Goal: Transaction & Acquisition: Download file/media

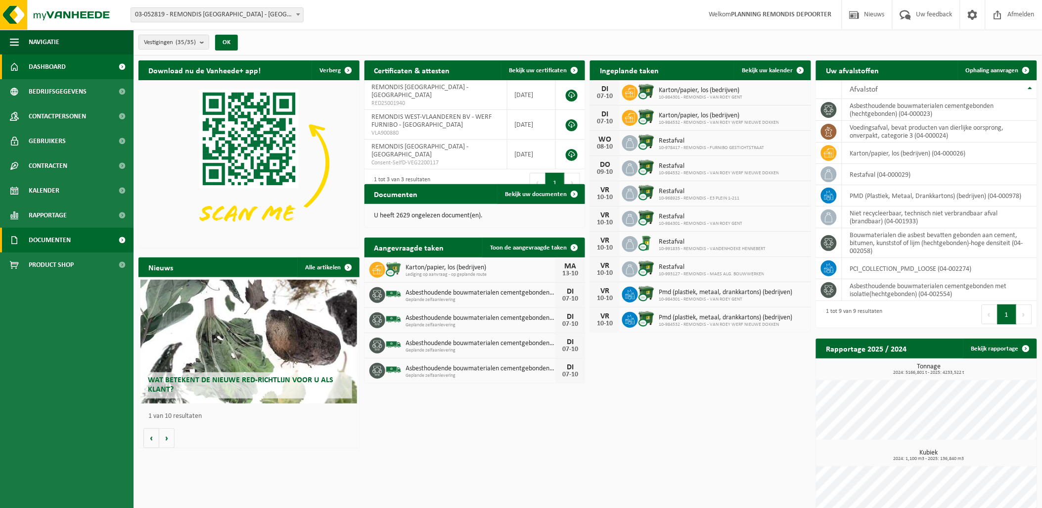
click at [62, 238] on span "Documenten" at bounding box center [50, 240] width 42 height 25
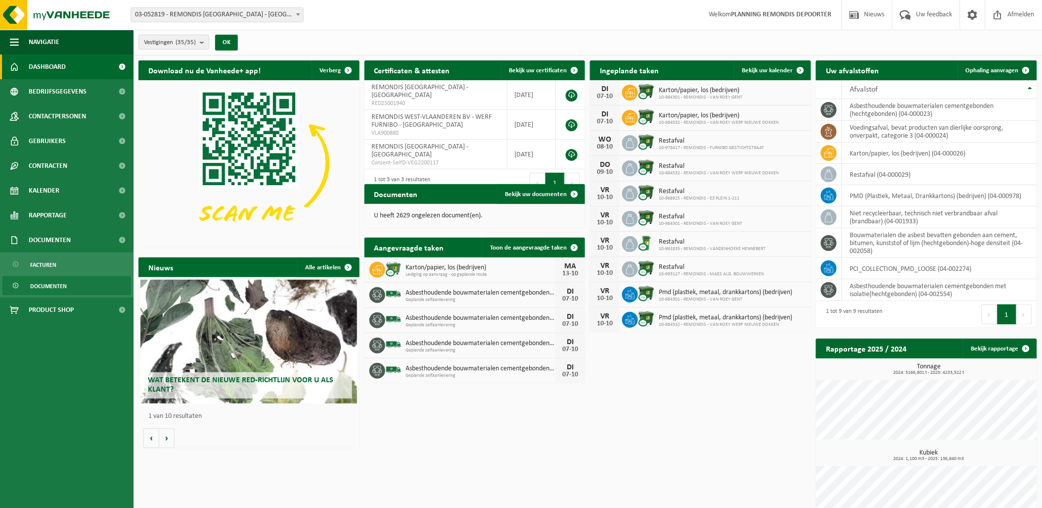
click at [50, 286] on span "Documenten" at bounding box center [48, 286] width 37 height 19
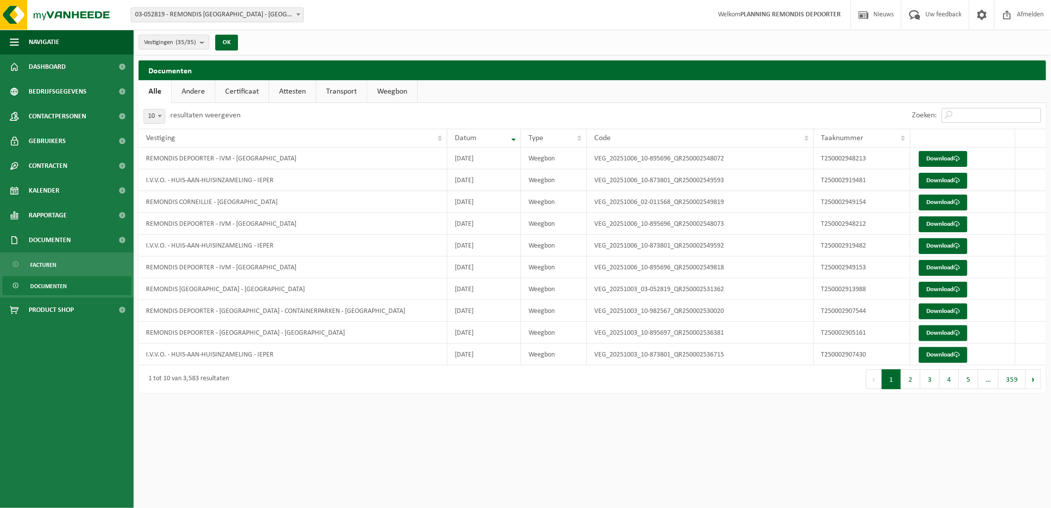
click at [977, 112] on input "Zoeken:" at bounding box center [990, 115] width 99 height 15
paste input "T250002919482"
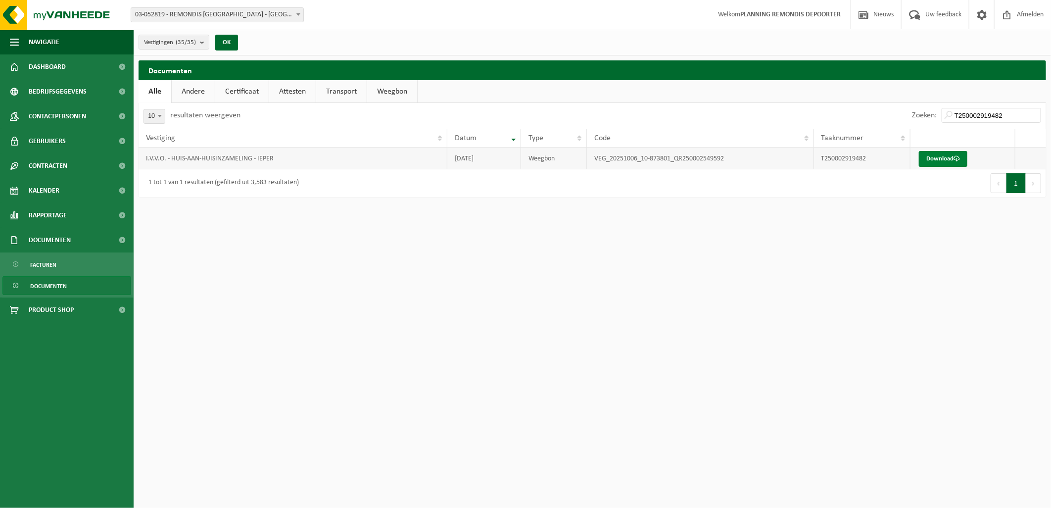
click at [927, 155] on link "Download" at bounding box center [943, 159] width 48 height 16
click at [935, 159] on link "Download" at bounding box center [943, 159] width 48 height 16
drag, startPoint x: 1010, startPoint y: 116, endPoint x: 938, endPoint y: 114, distance: 71.8
click at [938, 114] on div "Zoeken: T250002919482" at bounding box center [976, 116] width 139 height 26
paste input "1"
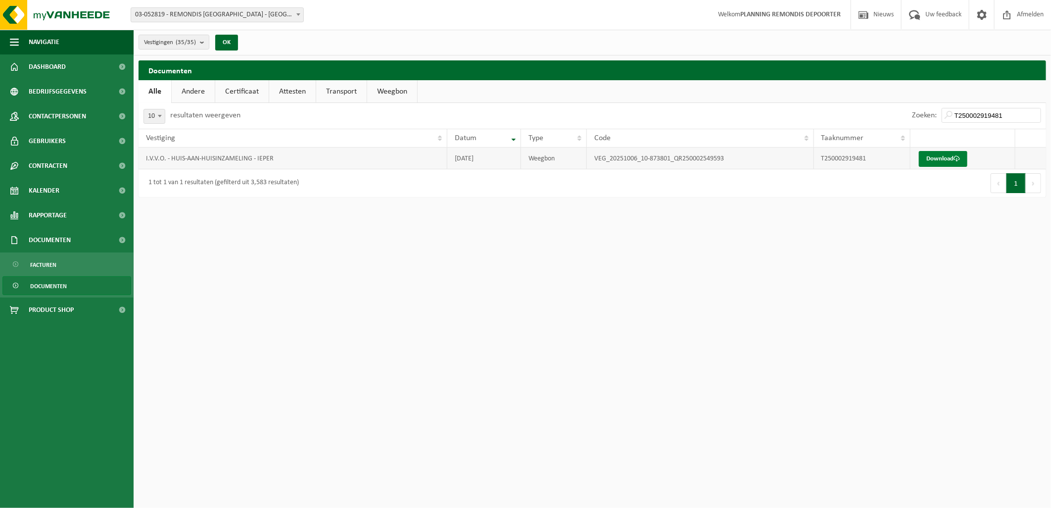
click at [937, 156] on link "Download" at bounding box center [943, 159] width 48 height 16
drag, startPoint x: 1006, startPoint y: 113, endPoint x: 917, endPoint y: 118, distance: 89.7
click at [917, 118] on div "Zoeken: T250002919481" at bounding box center [976, 116] width 139 height 26
paste input "49153"
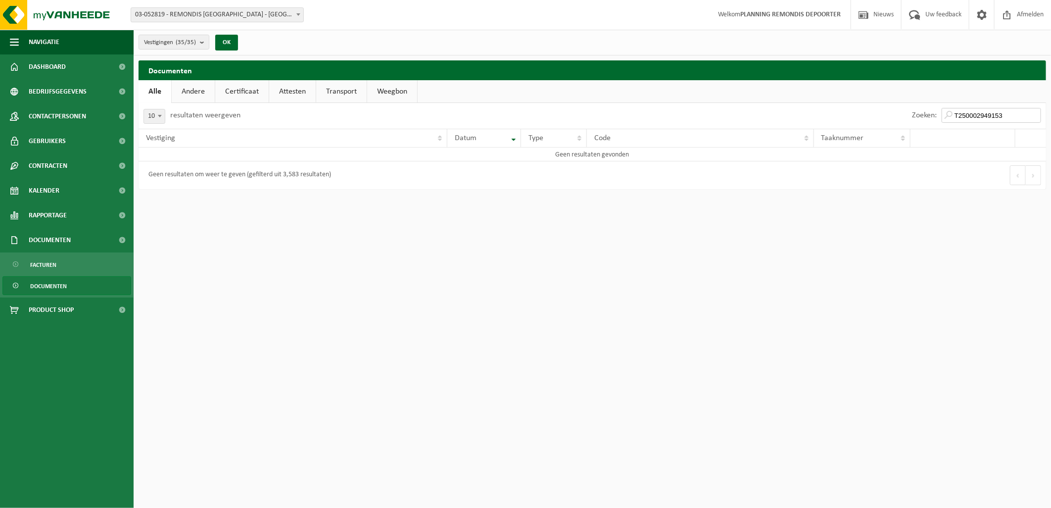
type input "T250002949153"
click at [54, 286] on span "Documenten" at bounding box center [48, 286] width 37 height 19
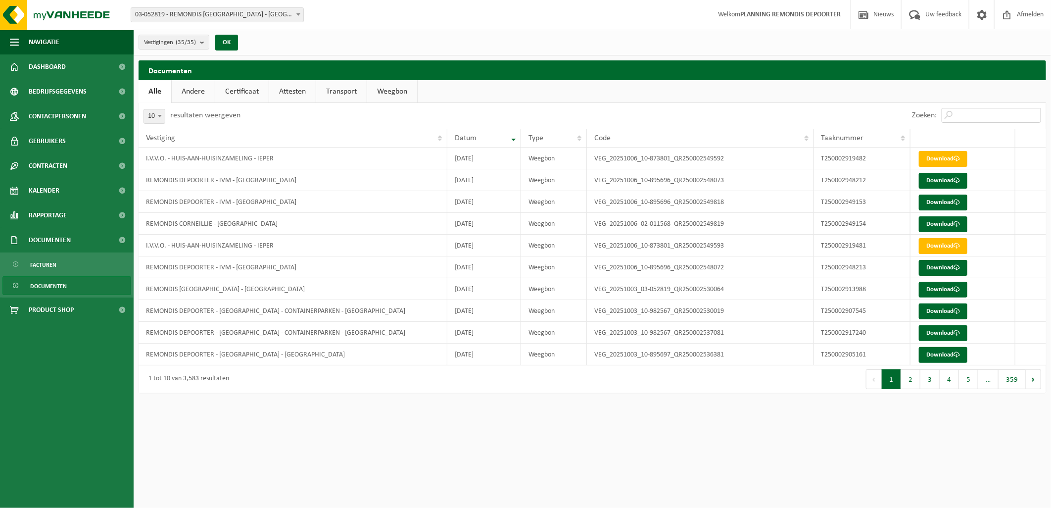
click at [963, 114] on input "Zoeken:" at bounding box center [990, 115] width 99 height 15
paste input "T250002949153"
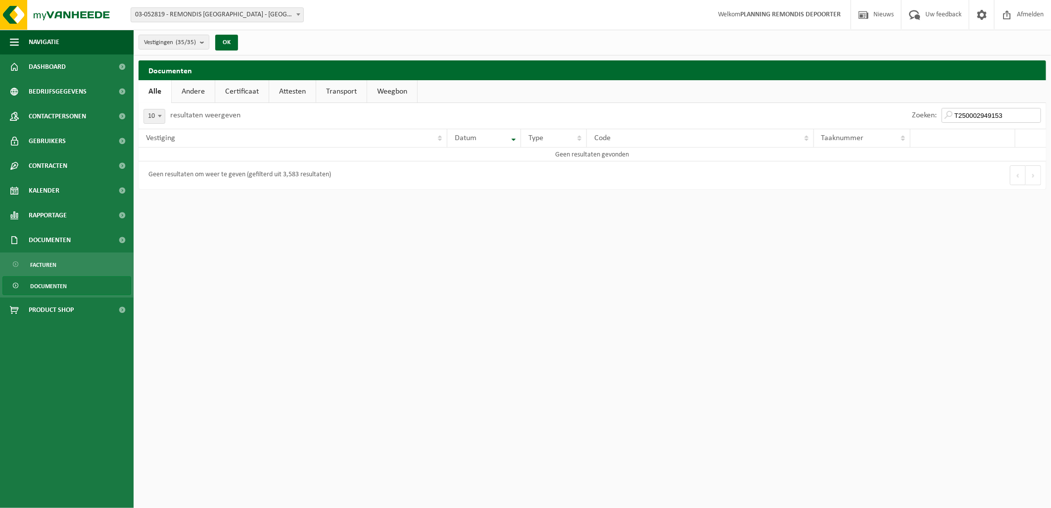
type input "T250002949153"
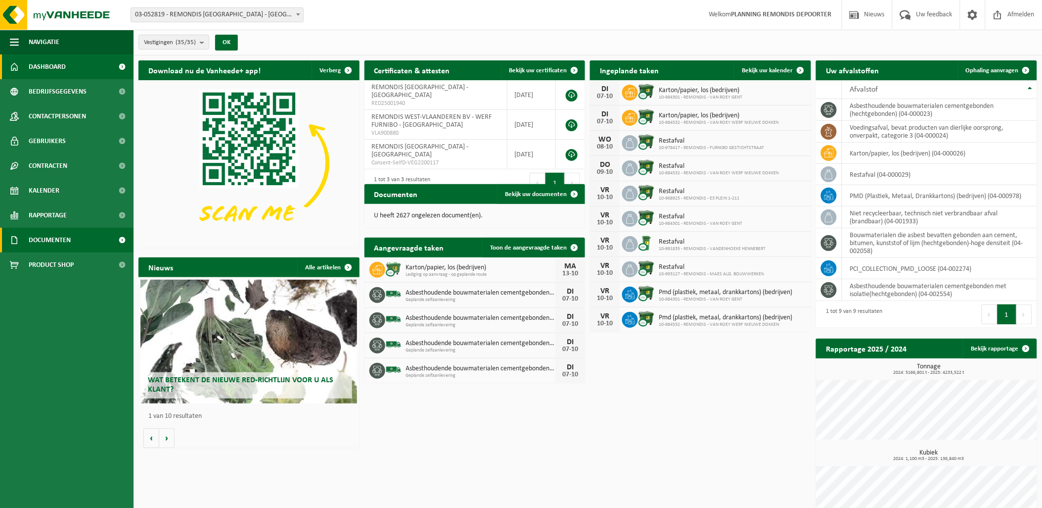
click at [43, 238] on span "Documenten" at bounding box center [50, 240] width 42 height 25
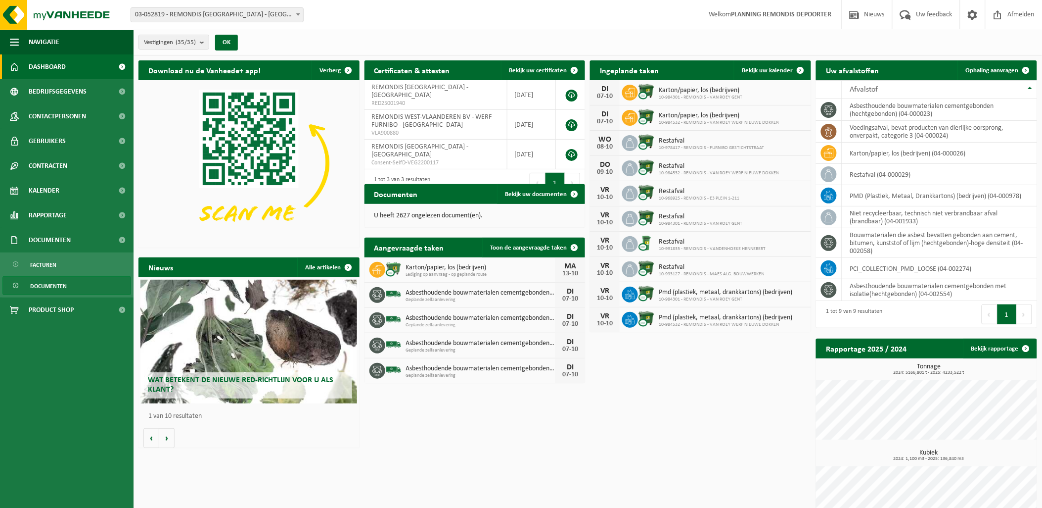
click at [53, 289] on span "Documenten" at bounding box center [48, 286] width 37 height 19
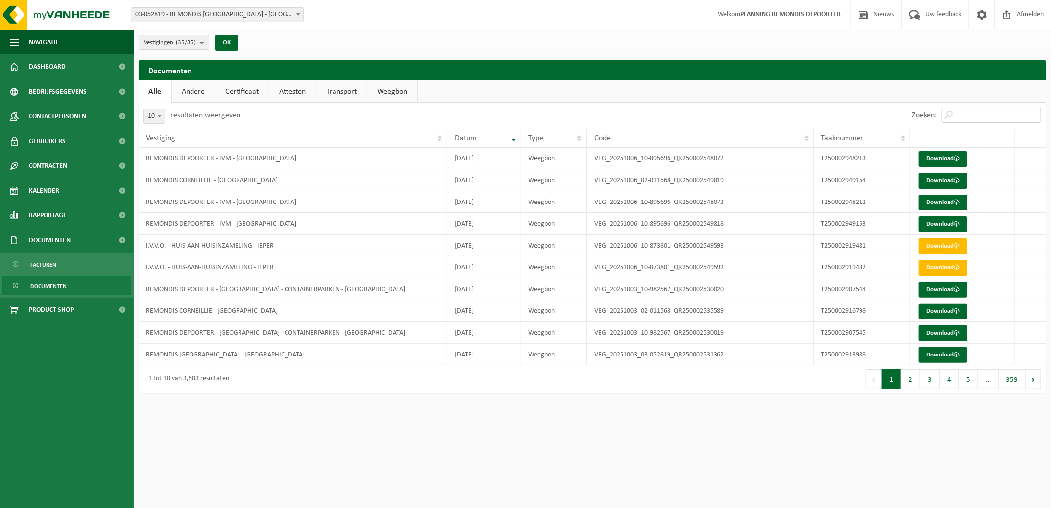
click at [972, 119] on input "Zoeken:" at bounding box center [990, 115] width 99 height 15
paste input "T250002949153"
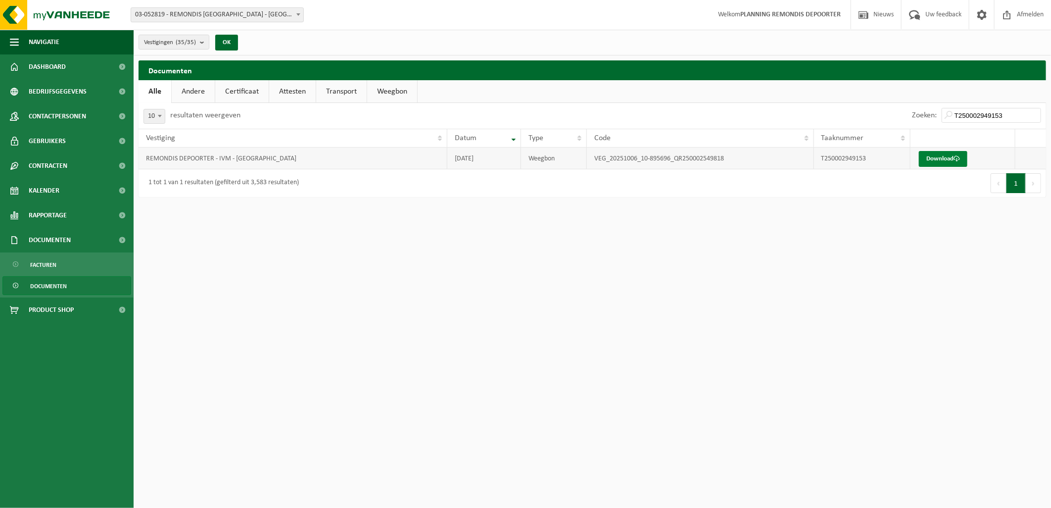
click at [932, 160] on link "Download" at bounding box center [943, 159] width 48 height 16
click at [250, 160] on td "REMONDIS DEPOORTER - IVM - [GEOGRAPHIC_DATA]" at bounding box center [293, 158] width 309 height 22
click at [941, 160] on link "Download" at bounding box center [943, 159] width 48 height 16
drag, startPoint x: 1009, startPoint y: 117, endPoint x: 956, endPoint y: 111, distance: 53.7
click at [956, 111] on input "T250002949153" at bounding box center [990, 115] width 99 height 15
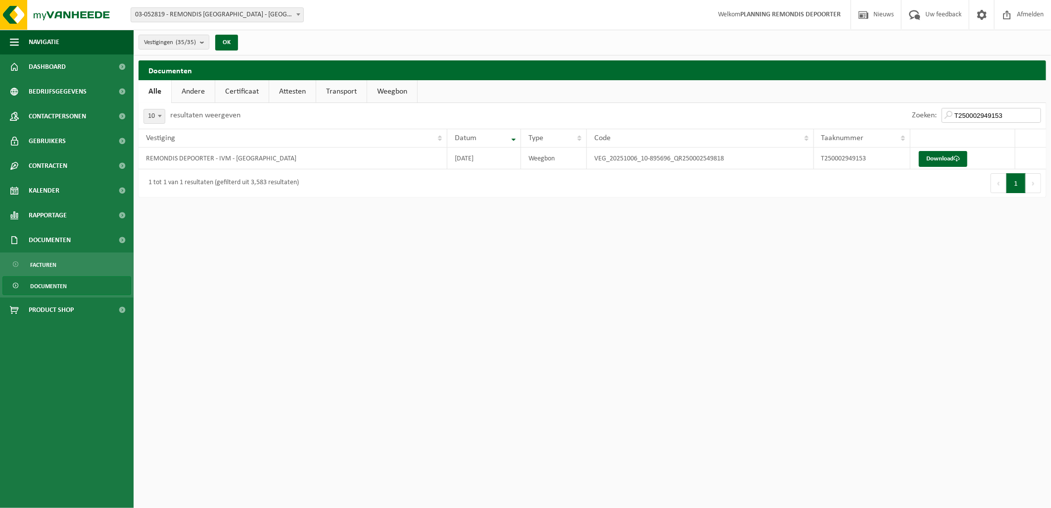
paste input "4"
type input "T250002949154"
click at [943, 158] on link "Download" at bounding box center [943, 159] width 48 height 16
